Goal: Information Seeking & Learning: Learn about a topic

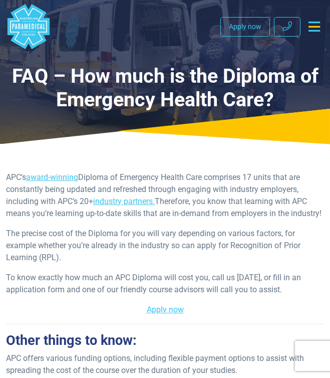
click at [314, 28] on icon "Toggle navigation" at bounding box center [315, 27] width 12 height 10
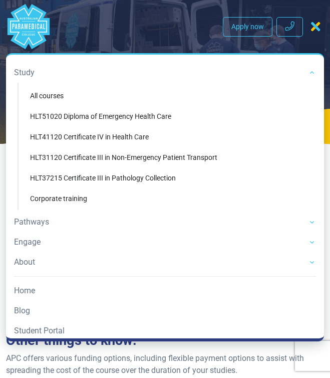
click at [39, 77] on link "Study" at bounding box center [165, 73] width 302 height 20
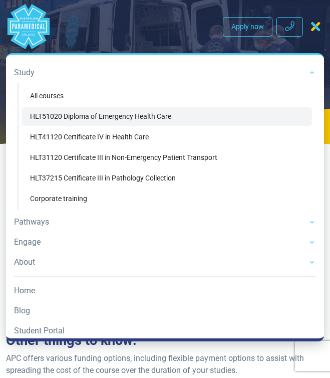
click at [64, 110] on link "HLT51020 Diploma of Emergency Health Care" at bounding box center [167, 116] width 290 height 19
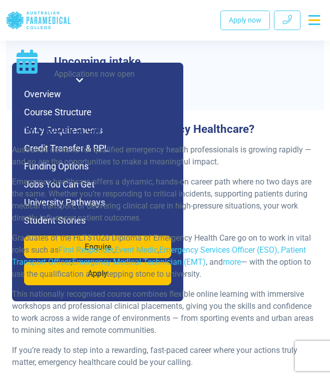
scroll to position [1455, 0]
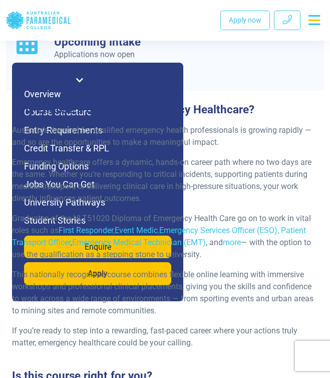
click at [314, 124] on p "Australia’s demand for qualified emergency health professionals is growing rapi…" at bounding box center [165, 136] width 306 height 24
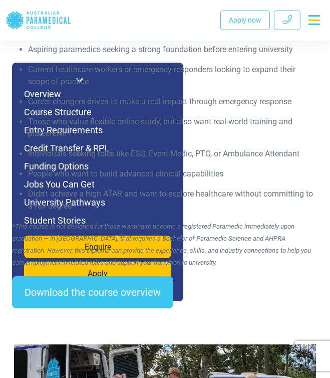
scroll to position [1979, 0]
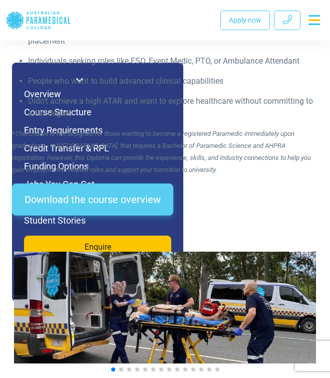
click at [146, 198] on link "Download the course overview" at bounding box center [92, 199] width 161 height 32
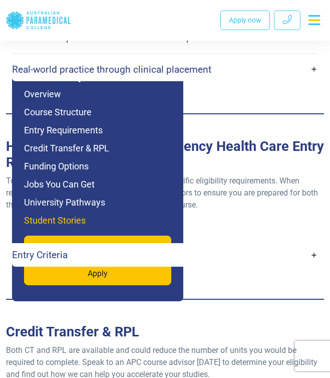
scroll to position [3259, 0]
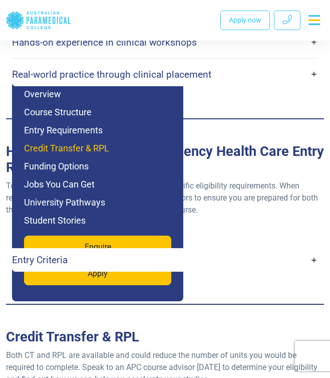
click at [72, 149] on h6 "Credit Transfer & RPL" at bounding box center [97, 148] width 147 height 14
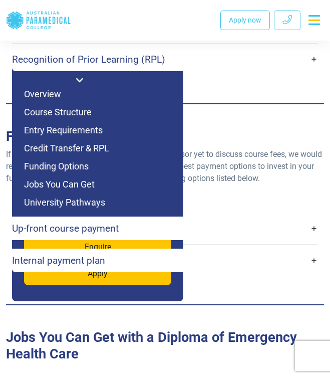
scroll to position [3603, 0]
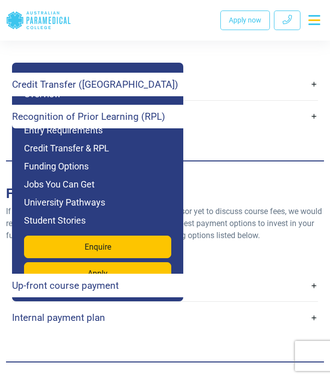
click at [319, 73] on div "Credit Transfer ([GEOGRAPHIC_DATA]) Credit Transfer is available to students wh…" at bounding box center [165, 101] width 318 height 104
click at [310, 73] on link "Credit Transfer ([GEOGRAPHIC_DATA])" at bounding box center [165, 85] width 306 height 24
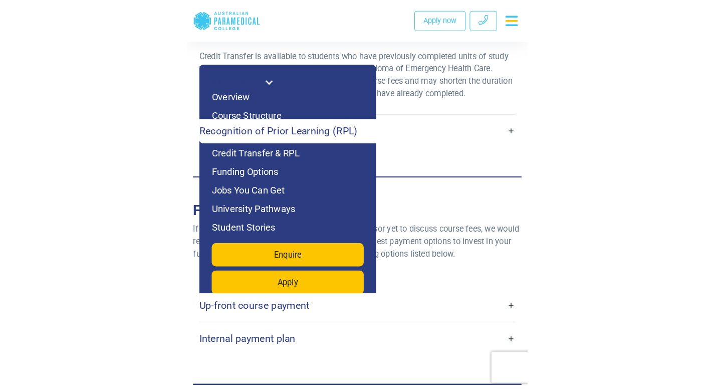
scroll to position [3631, 0]
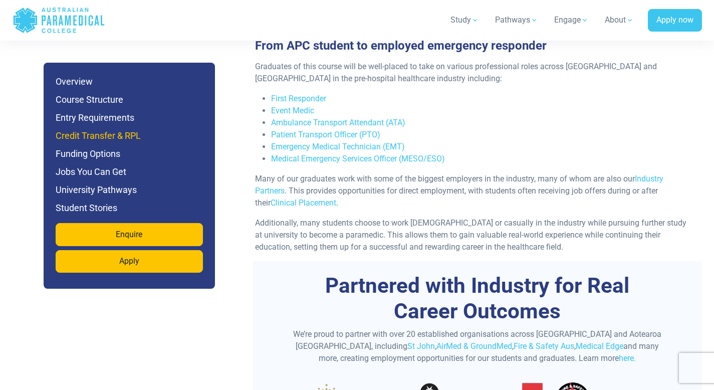
click at [103, 134] on h6 "Credit Transfer & RPL" at bounding box center [129, 136] width 147 height 14
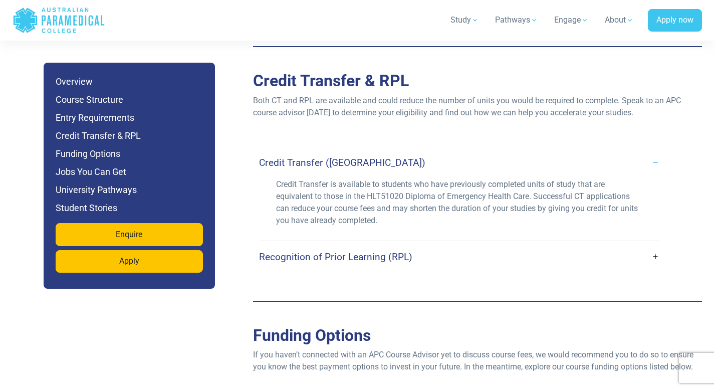
scroll to position [2898, 0]
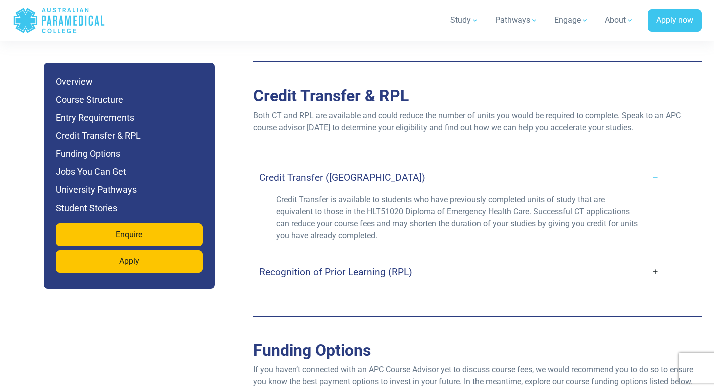
click at [330, 216] on div "Credit Transfer is available to students who have previously completed units of…" at bounding box center [459, 225] width 401 height 62
click at [330, 260] on link "Recognition of Prior Learning (RPL)" at bounding box center [459, 272] width 401 height 24
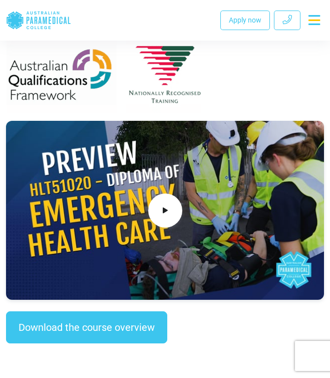
scroll to position [543, 0]
